Goal: Book appointment/travel/reservation

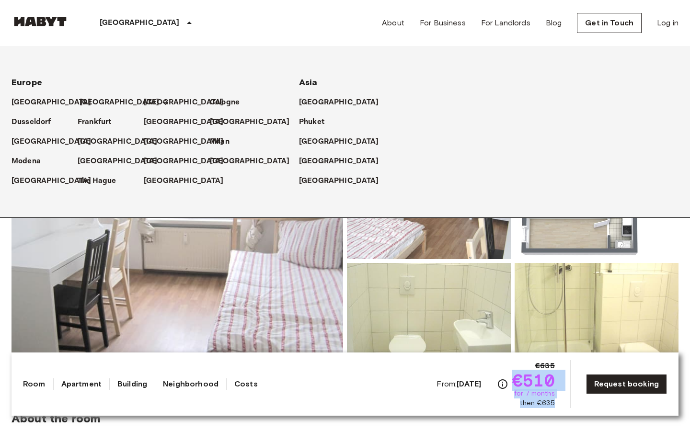
click at [94, 100] on p "[GEOGRAPHIC_DATA]" at bounding box center [120, 103] width 80 height 12
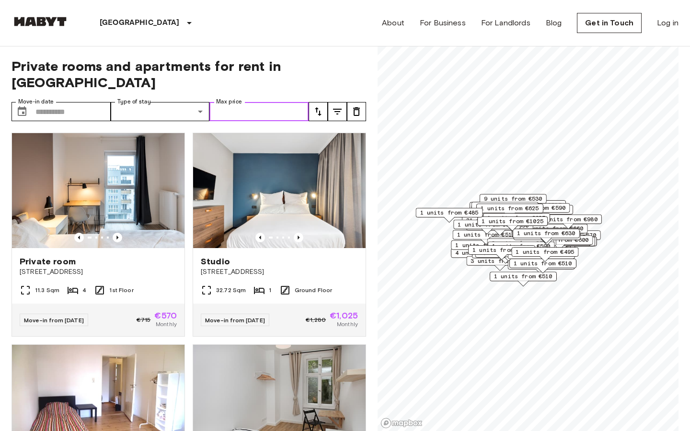
click at [250, 102] on input "Max price" at bounding box center [258, 111] width 99 height 19
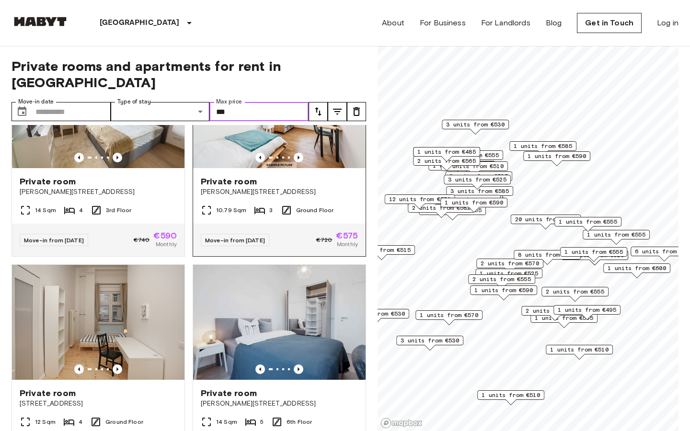
scroll to position [1760, 0]
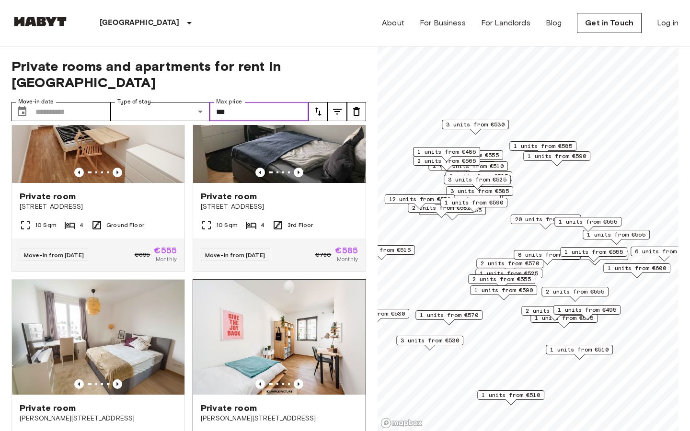
click at [281, 328] on img at bounding box center [279, 337] width 173 height 115
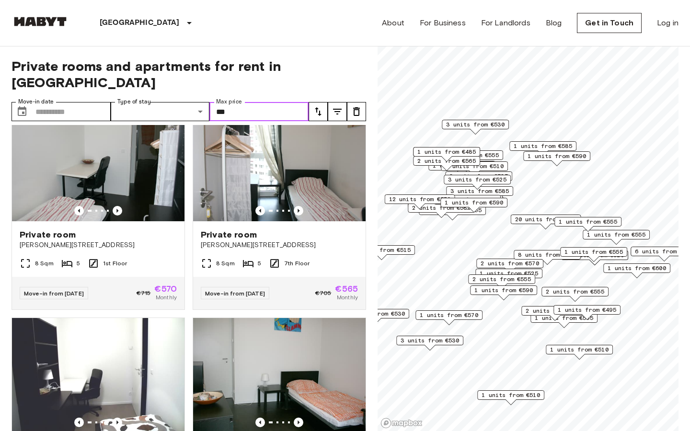
scroll to position [813, 0]
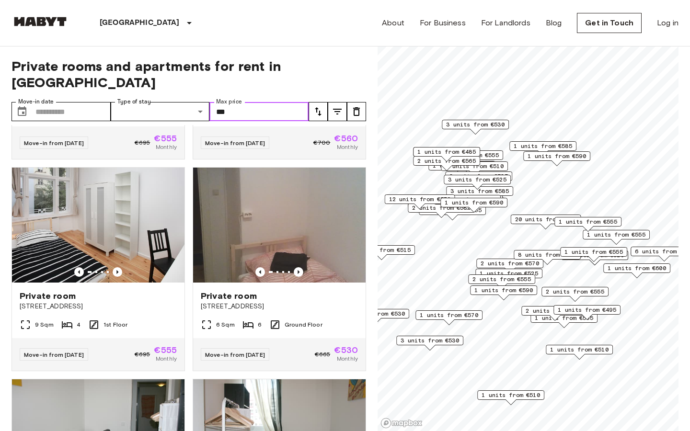
click at [295, 102] on input "***" at bounding box center [258, 111] width 99 height 19
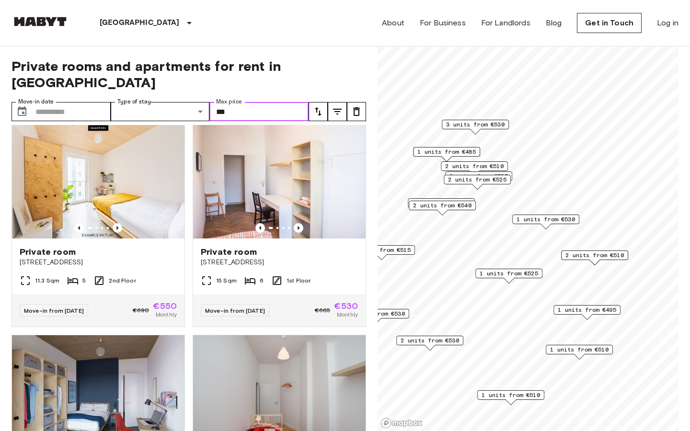
scroll to position [1487, 0]
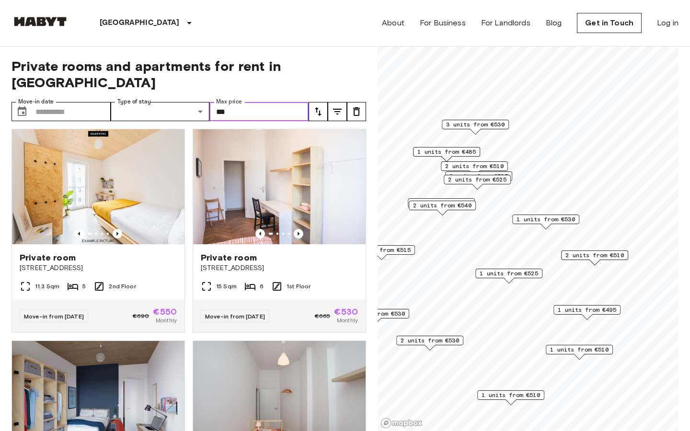
type input "***"
click at [168, 163] on img at bounding box center [98, 186] width 173 height 115
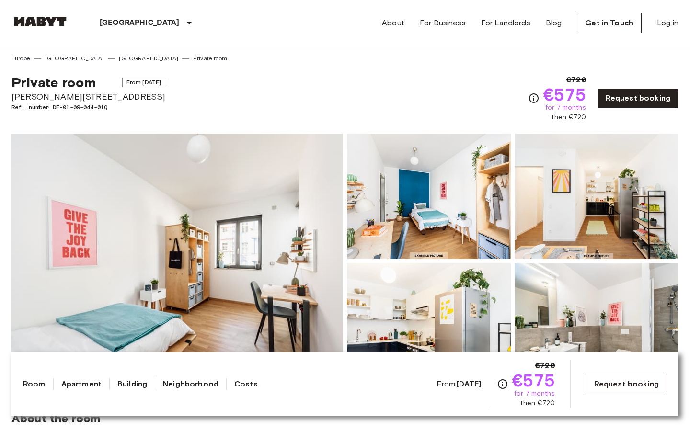
click at [648, 381] on link "Request booking" at bounding box center [626, 384] width 81 height 20
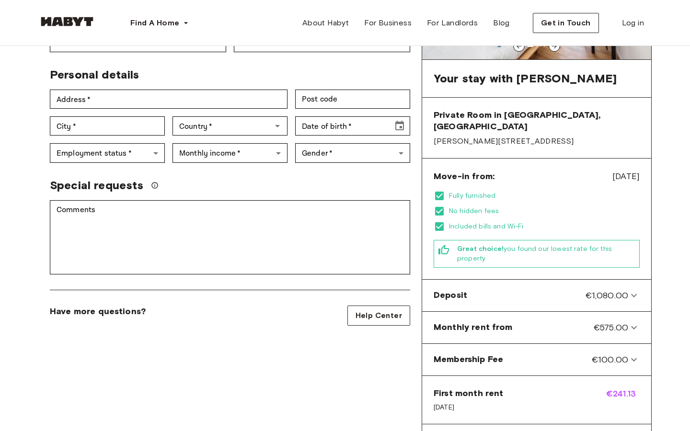
scroll to position [154, 0]
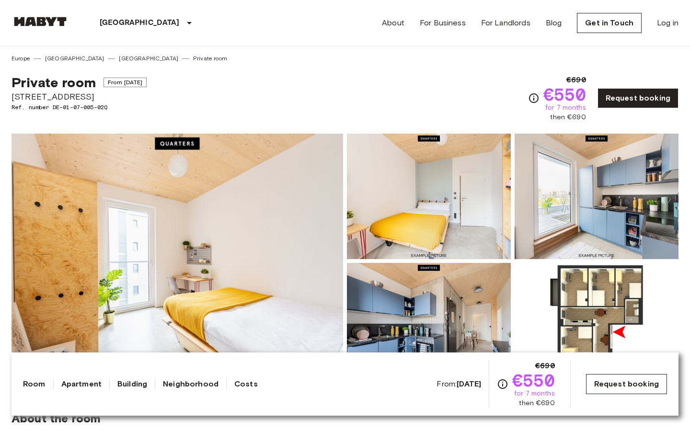
click at [643, 387] on link "Request booking" at bounding box center [626, 384] width 81 height 20
click at [627, 387] on link "Request booking" at bounding box center [626, 384] width 81 height 20
